Goal: Task Accomplishment & Management: Use online tool/utility

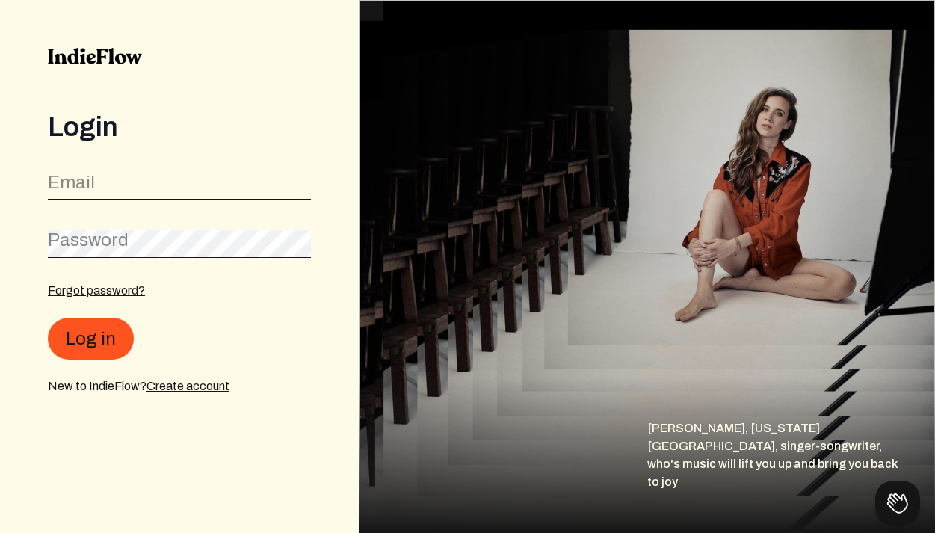
type input "[EMAIL_ADDRESS][DOMAIN_NAME]"
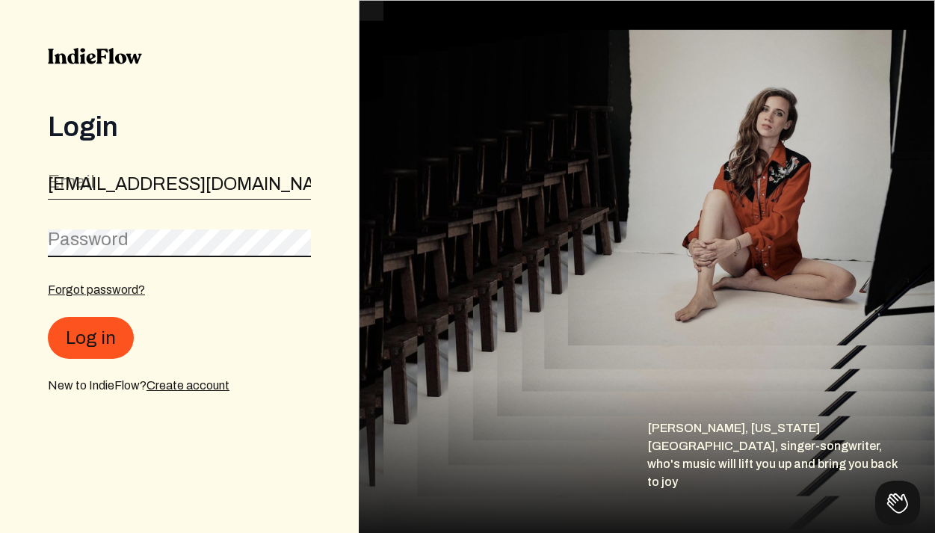
click at [89, 338] on button "Log in" at bounding box center [91, 338] width 86 height 42
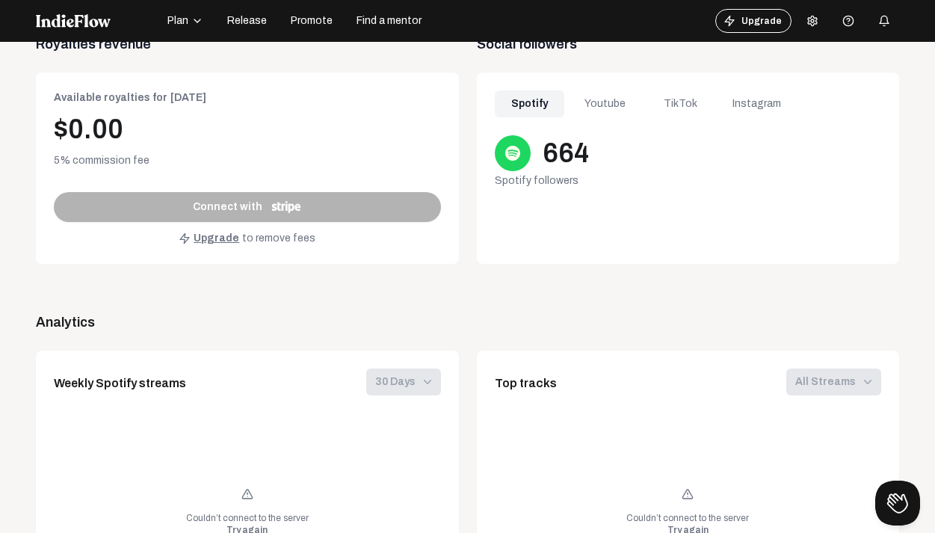
scroll to position [67, 0]
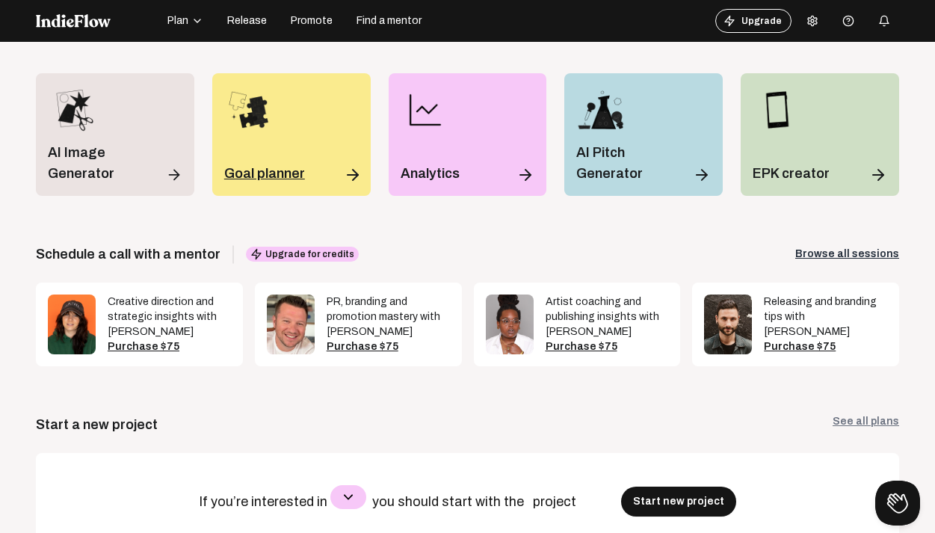
click at [309, 136] on div "Goal planner" at bounding box center [291, 134] width 158 height 123
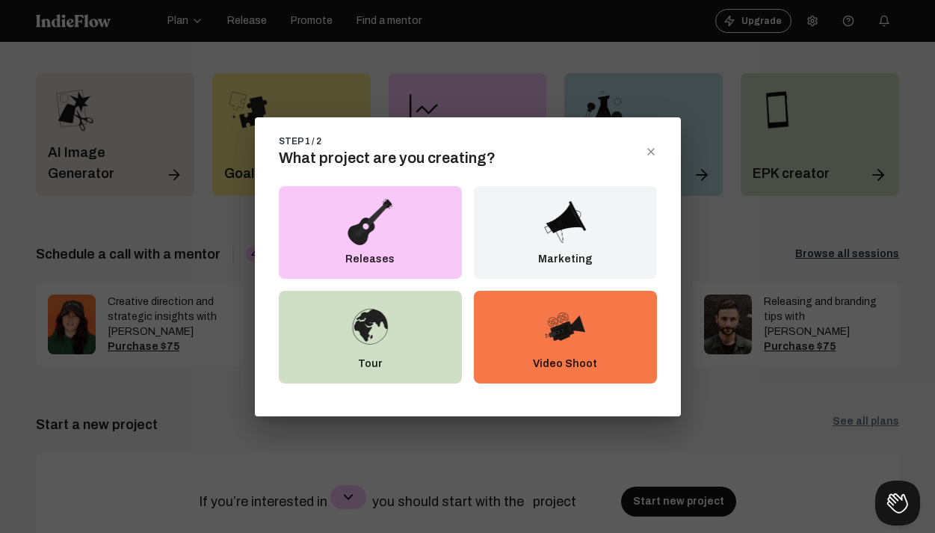
click at [307, 136] on div "STEP 1 / 2" at bounding box center [300, 141] width 43 height 12
click at [408, 235] on div "Releases" at bounding box center [370, 232] width 183 height 93
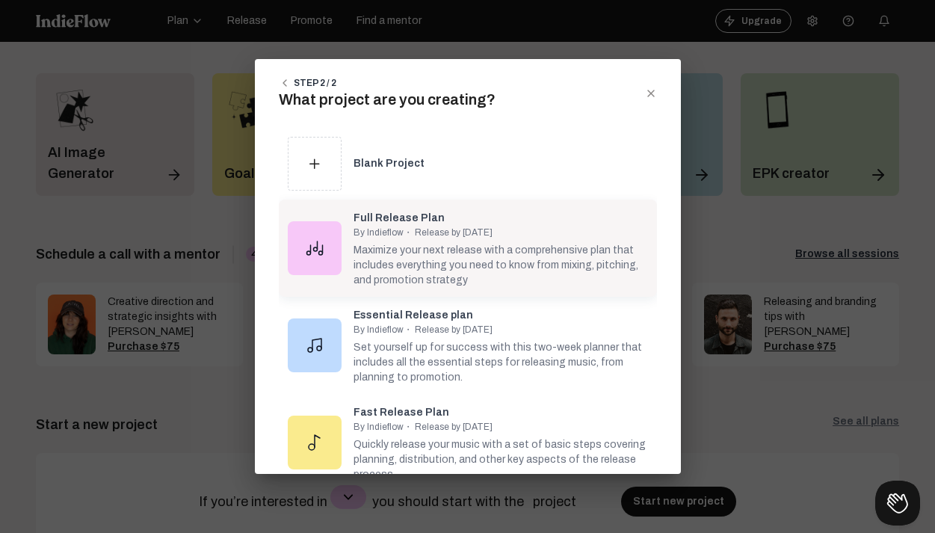
click at [399, 236] on span "By Indieflow" at bounding box center [378, 232] width 50 height 10
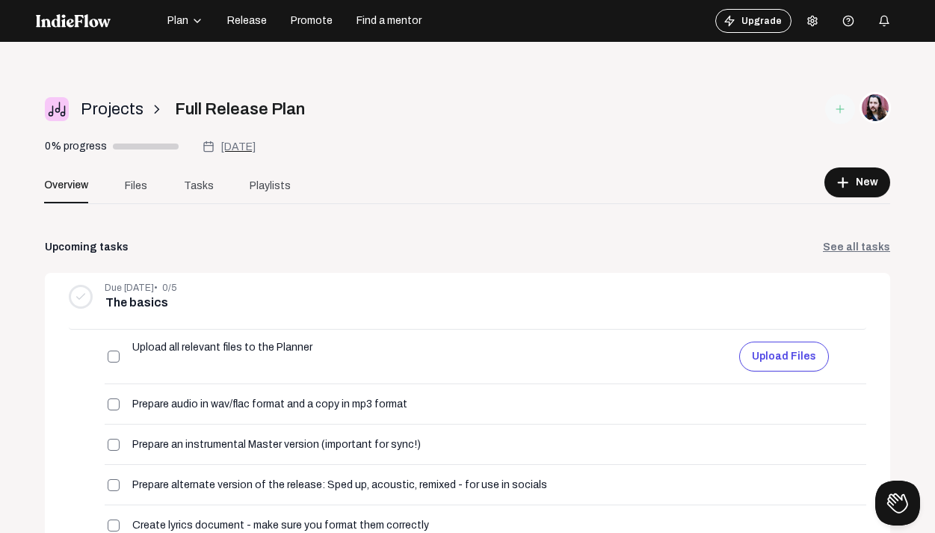
click at [67, 25] on img at bounding box center [73, 20] width 75 height 13
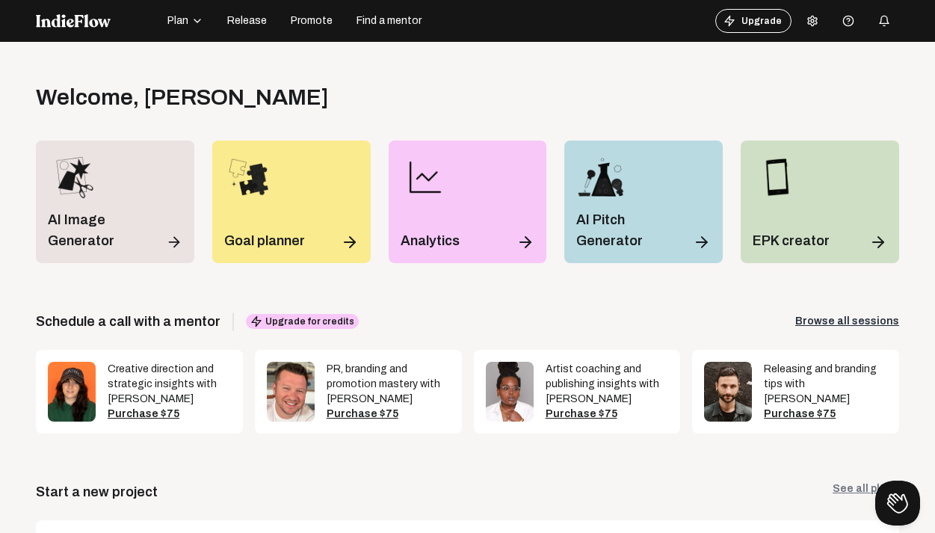
click at [188, 20] on div "button" at bounding box center [195, 21] width 15 height 12
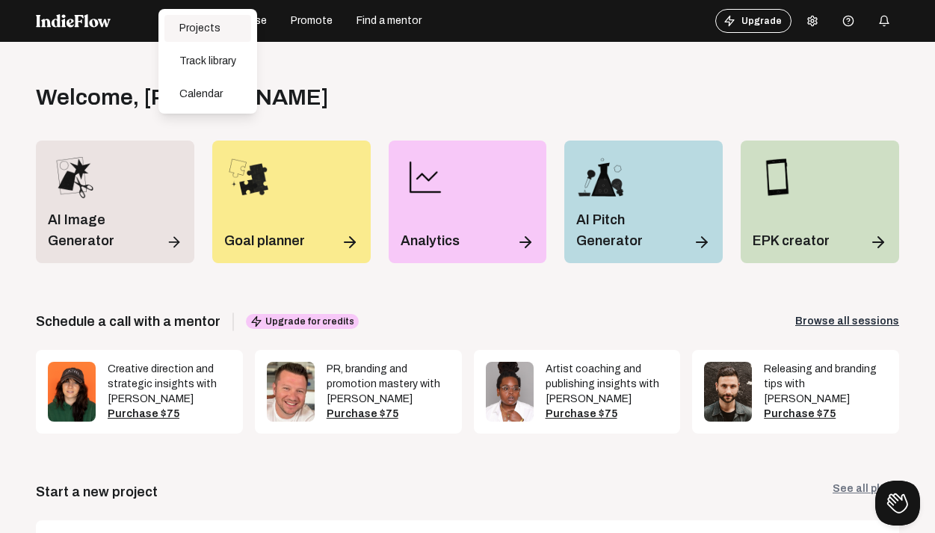
click at [217, 22] on div "Projects" at bounding box center [207, 28] width 87 height 27
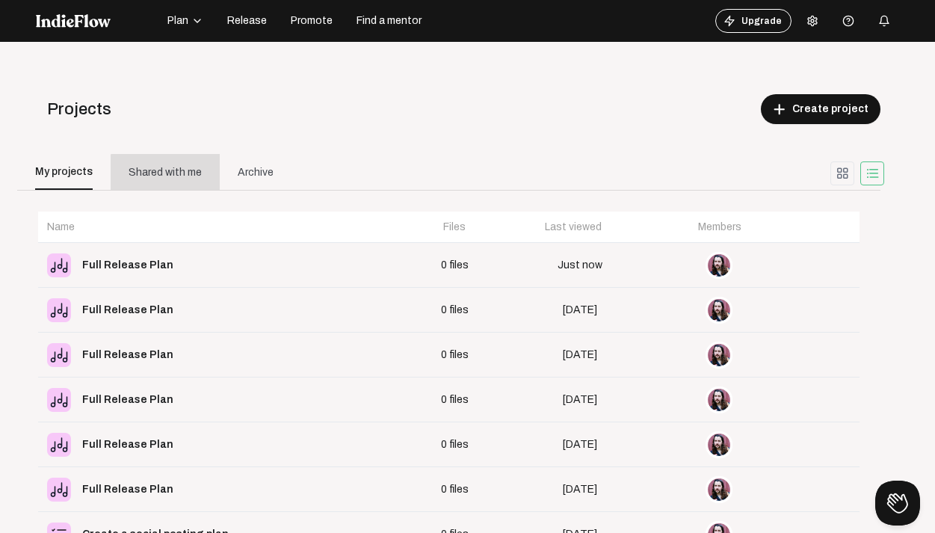
click at [168, 174] on div "Shared with me" at bounding box center [165, 172] width 73 height 16
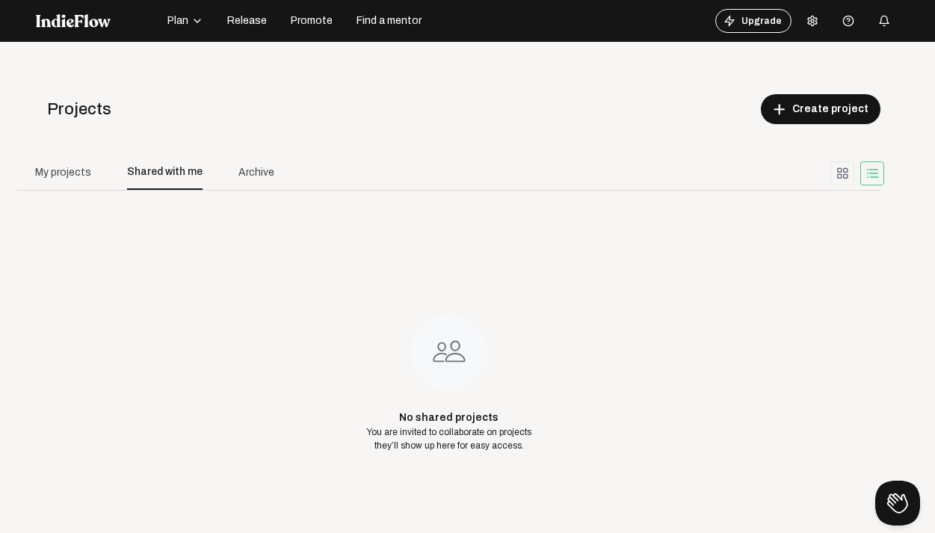
click at [223, 22] on button "Release" at bounding box center [247, 21] width 58 height 24
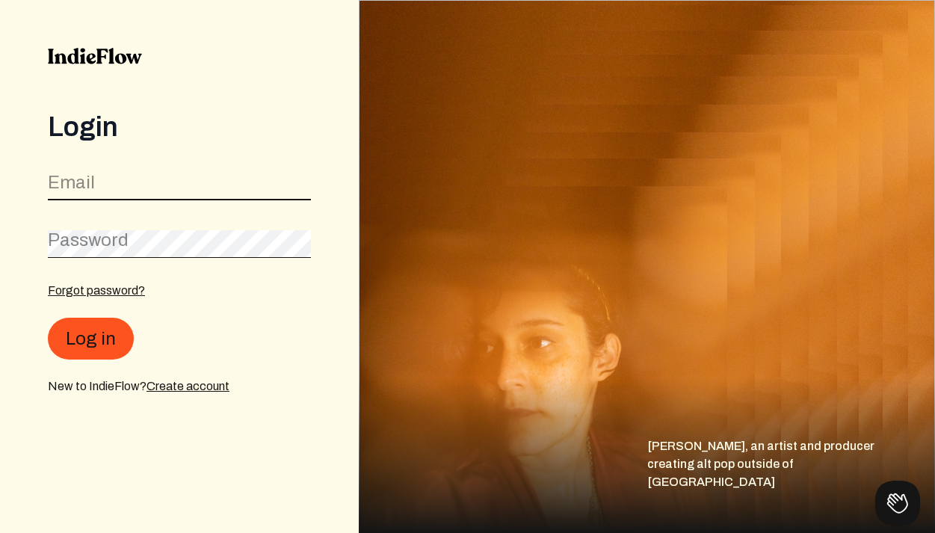
type input "[EMAIL_ADDRESS][DOMAIN_NAME]"
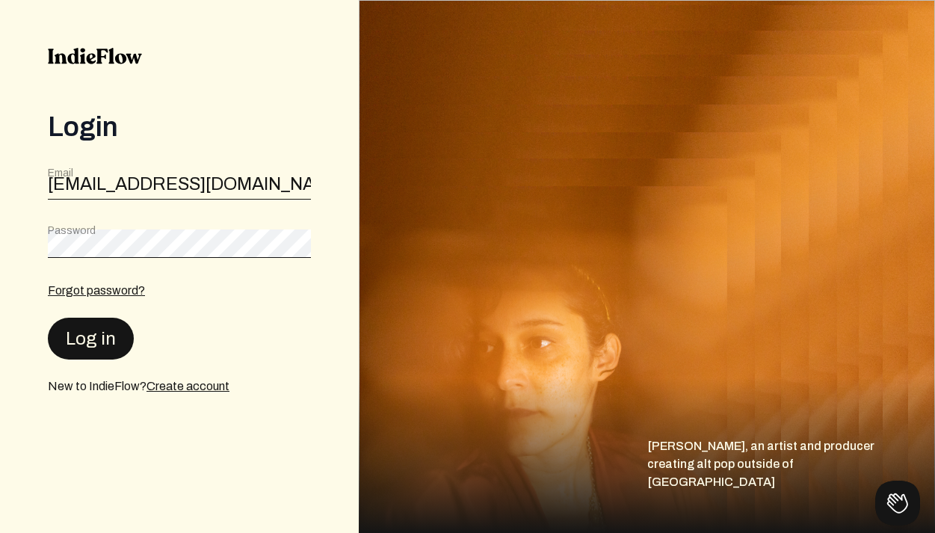
click at [72, 353] on button "Log in" at bounding box center [91, 339] width 86 height 42
